Goal: Task Accomplishment & Management: Use online tool/utility

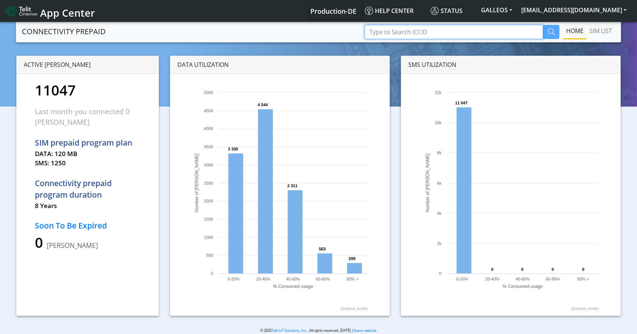
click at [386, 30] on input "Type to Search ICCID" at bounding box center [453, 32] width 179 height 14
paste input "89358151000008072038"
type input "89358151000008072038"
click at [552, 32] on icon "button" at bounding box center [551, 31] width 7 height 7
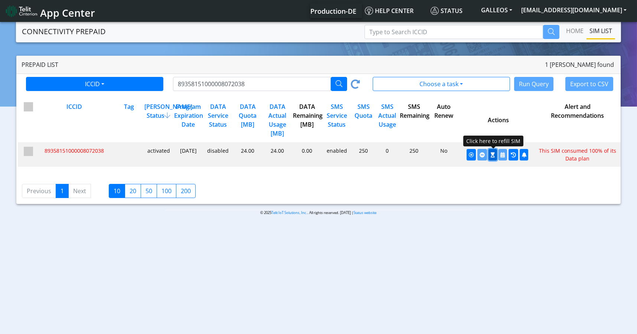
click at [491, 156] on icon "button" at bounding box center [493, 154] width 4 height 5
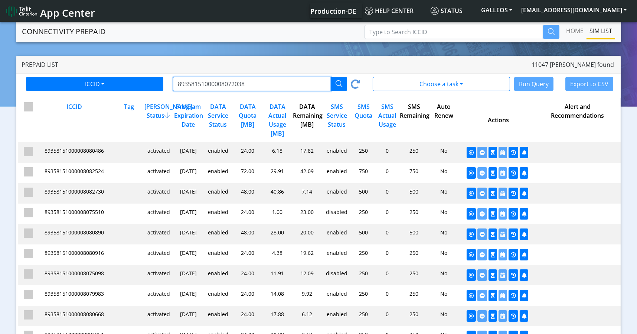
click at [206, 85] on input "89358151000008072038" at bounding box center [252, 84] width 158 height 14
paste input "8684"
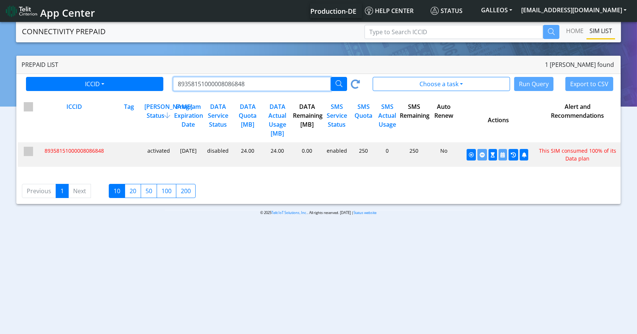
type input "89358151000008086848"
click at [340, 83] on icon "button" at bounding box center [338, 83] width 7 height 7
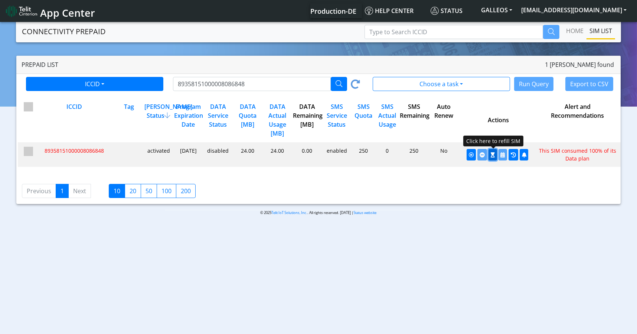
click at [490, 152] on button "button" at bounding box center [492, 155] width 9 height 12
